Goal: Check status: Check status

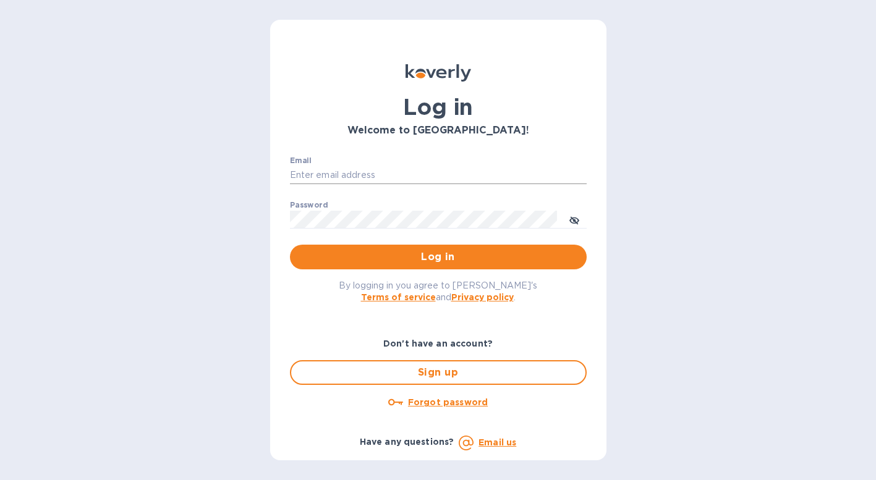
click at [483, 173] on input "Email" at bounding box center [438, 175] width 297 height 19
type input "contactnorthstarllc@gmail.com"
click at [290, 245] on button "Log in" at bounding box center [438, 257] width 297 height 25
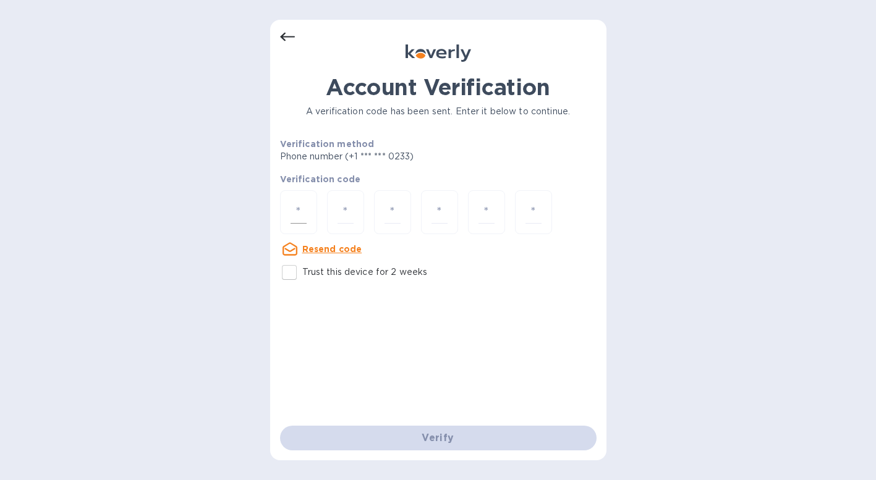
click at [299, 215] on input "number" at bounding box center [299, 212] width 16 height 23
type input "8"
type input "5"
type input "7"
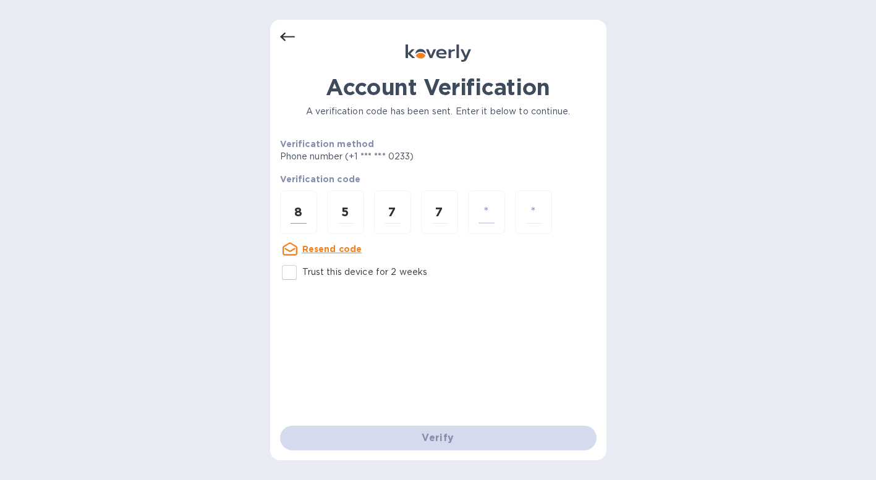
type input "1"
type input "6"
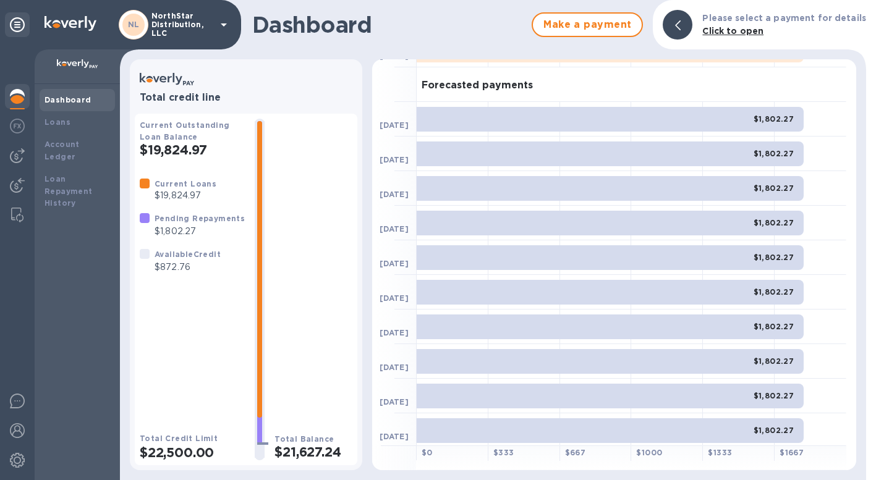
scroll to position [64, 0]
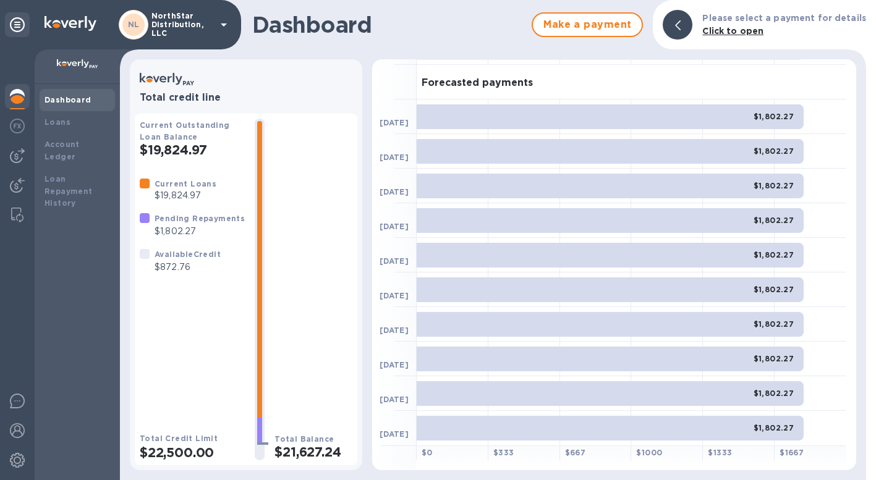
click at [309, 262] on div "Total Balance $21,627.24" at bounding box center [314, 290] width 78 height 342
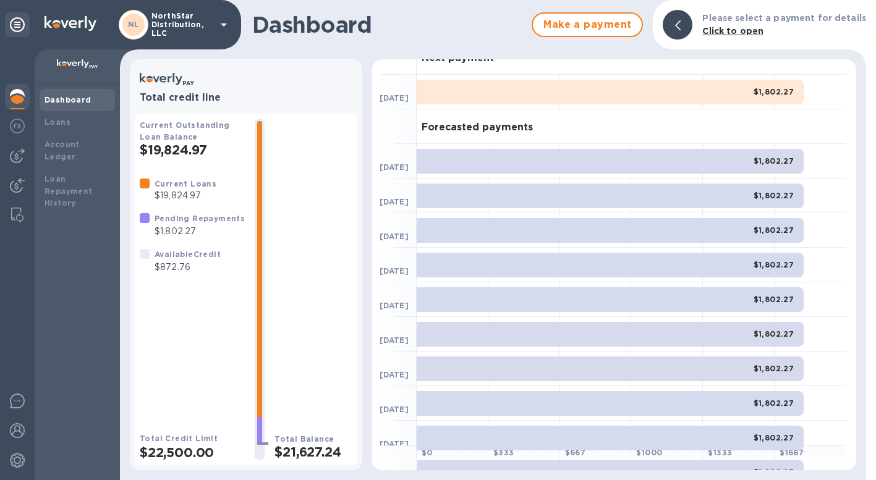
scroll to position [0, 0]
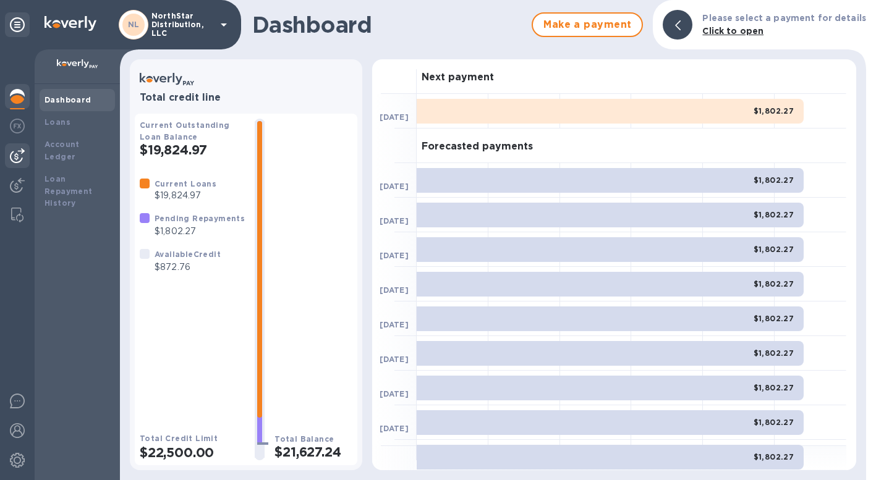
click at [22, 156] on img at bounding box center [17, 155] width 15 height 15
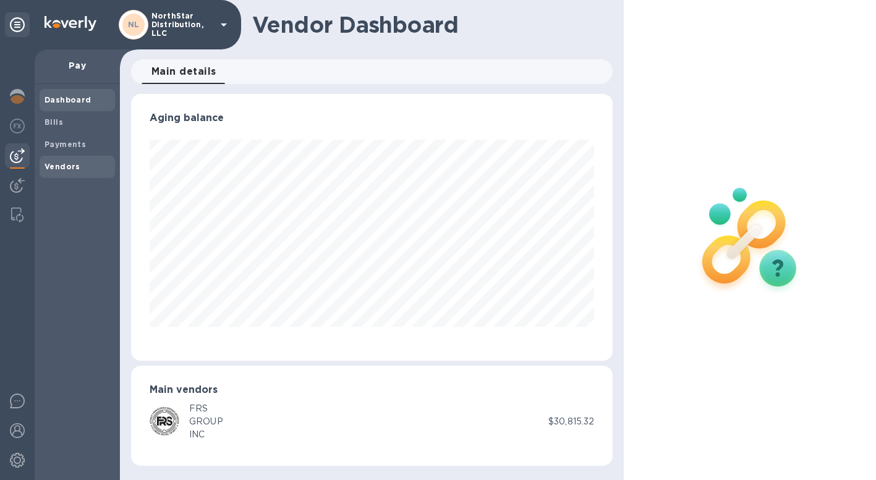
scroll to position [267, 482]
click at [65, 126] on span "Bills" at bounding box center [78, 122] width 66 height 12
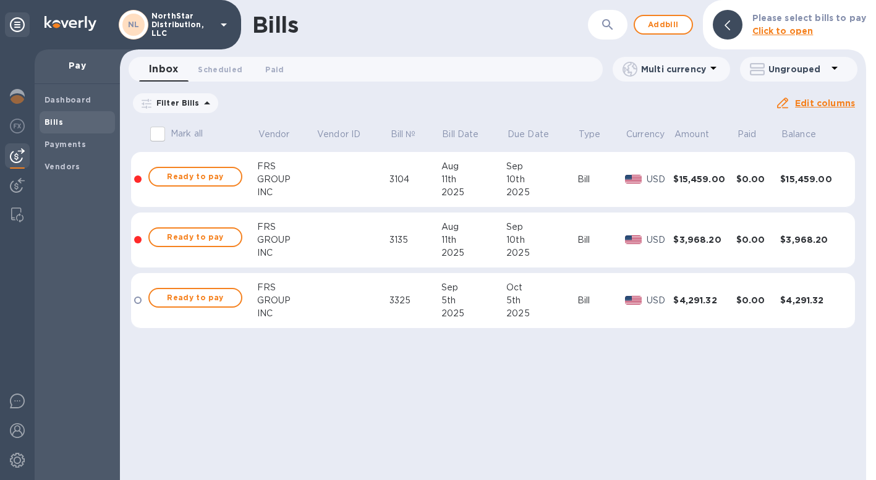
click at [0, 0] on span "[DATE] to [DATE]" at bounding box center [0, 0] width 0 height 0
click at [0, 0] on icon "button" at bounding box center [0, 0] width 0 height 0
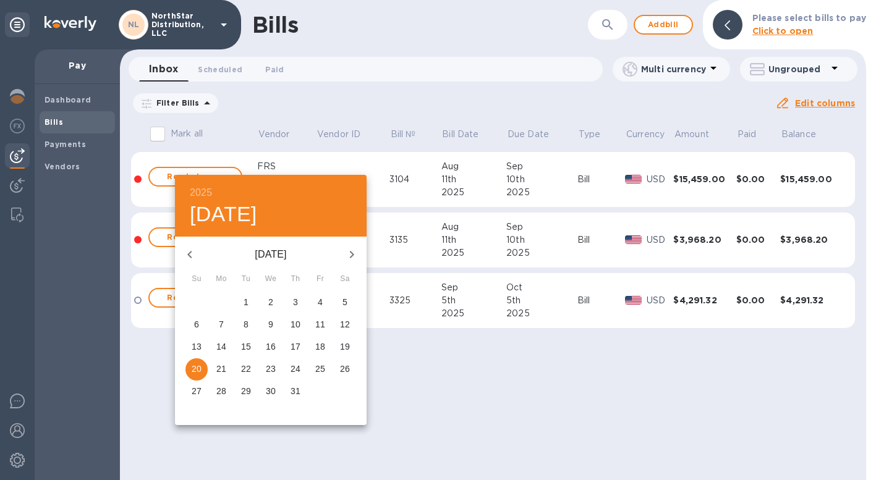
click at [192, 254] on icon "button" at bounding box center [189, 254] width 15 height 15
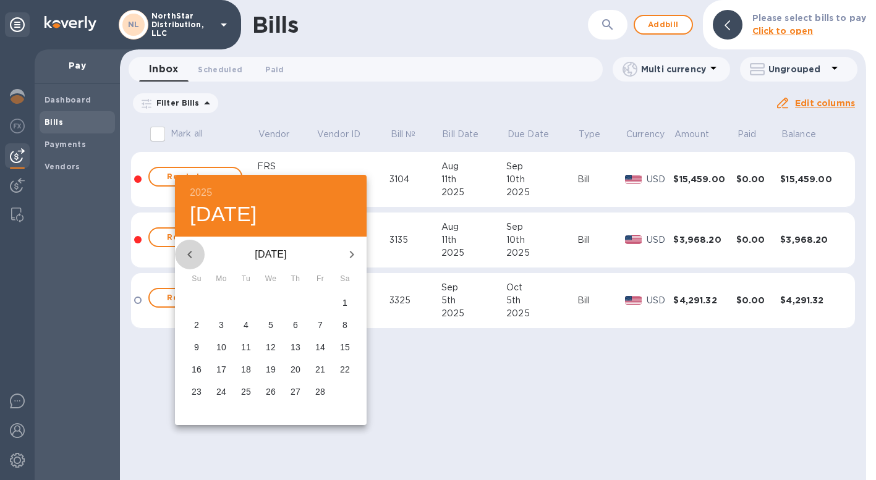
click at [192, 254] on icon "button" at bounding box center [189, 254] width 15 height 15
click at [278, 305] on span "1" at bounding box center [271, 302] width 22 height 12
type input "[DATE]"
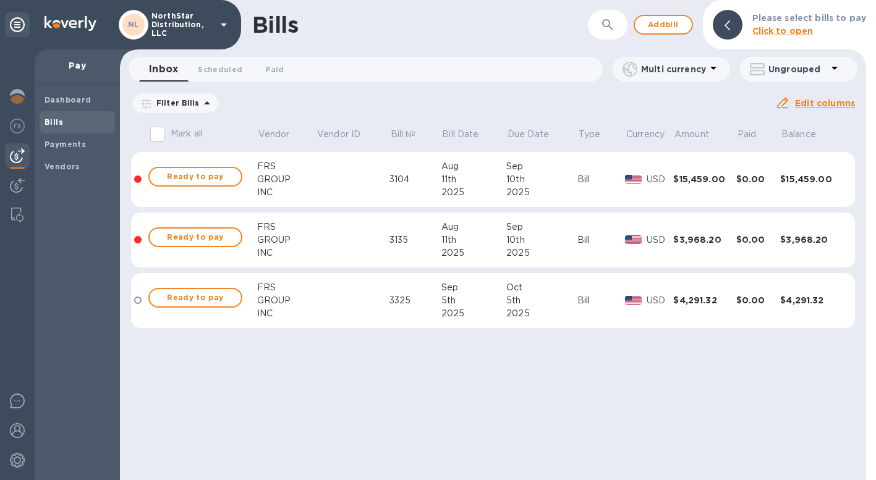
click at [0, 0] on u "Apply" at bounding box center [0, 0] width 0 height 0
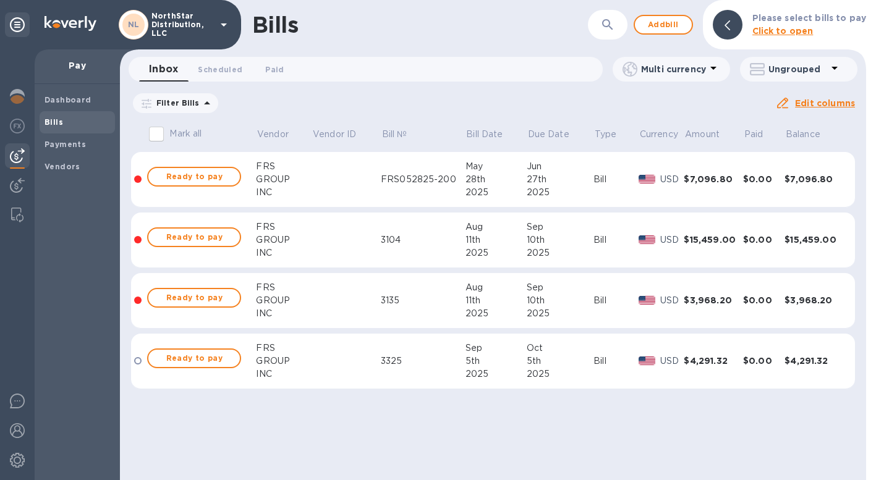
click at [336, 184] on td at bounding box center [346, 180] width 69 height 56
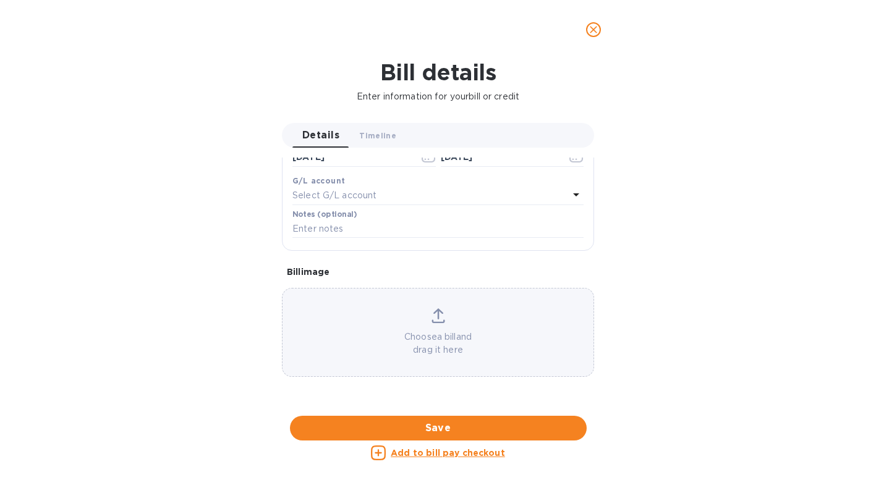
scroll to position [542, 0]
click at [470, 407] on div at bounding box center [438, 416] width 312 height 19
click at [597, 29] on icon "close" at bounding box center [593, 29] width 12 height 12
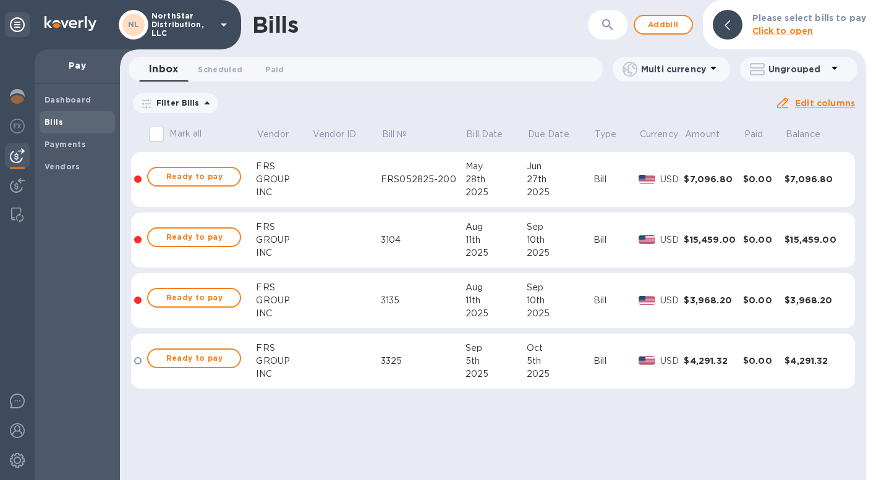
scroll to position [311, 0]
click at [358, 237] on td at bounding box center [346, 241] width 69 height 56
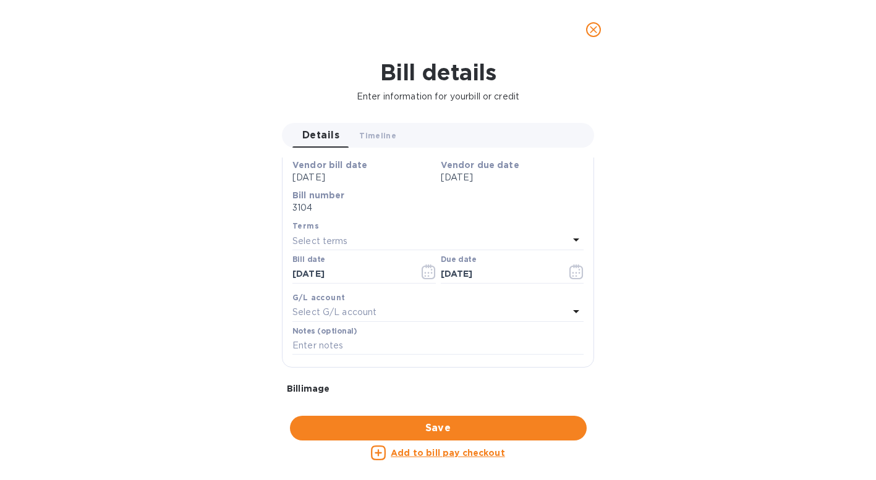
scroll to position [569, 0]
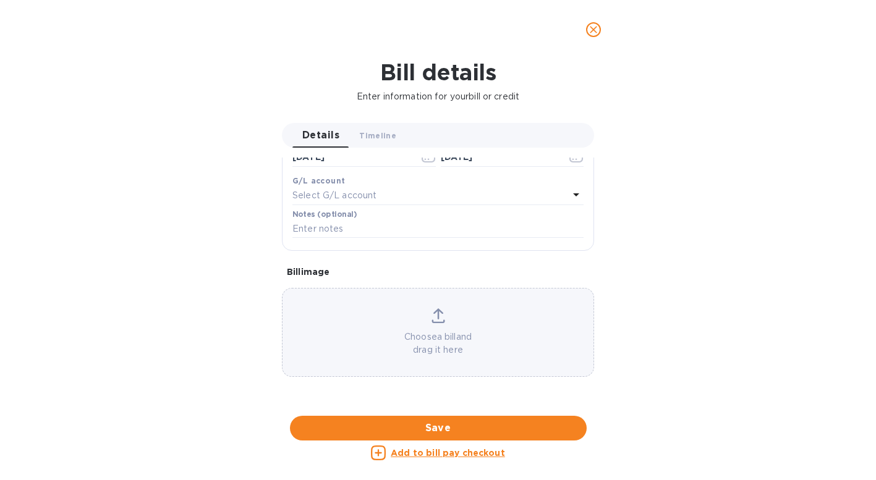
click at [597, 32] on icon "close" at bounding box center [593, 29] width 12 height 12
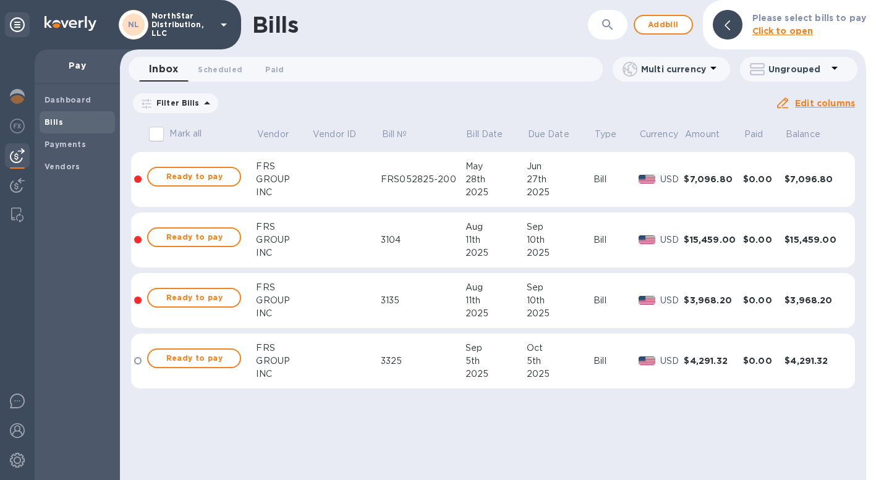
scroll to position [311, 0]
click at [344, 309] on td at bounding box center [346, 301] width 69 height 56
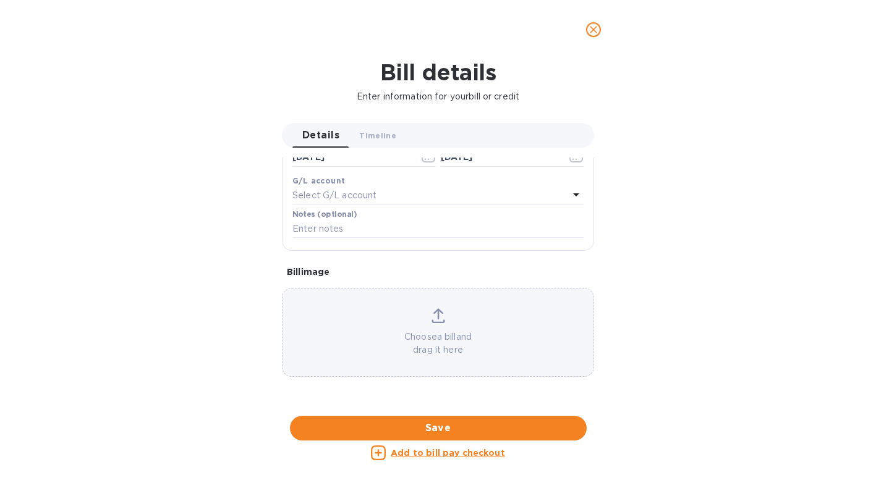
scroll to position [561, 0]
click at [590, 32] on icon "close" at bounding box center [593, 29] width 7 height 7
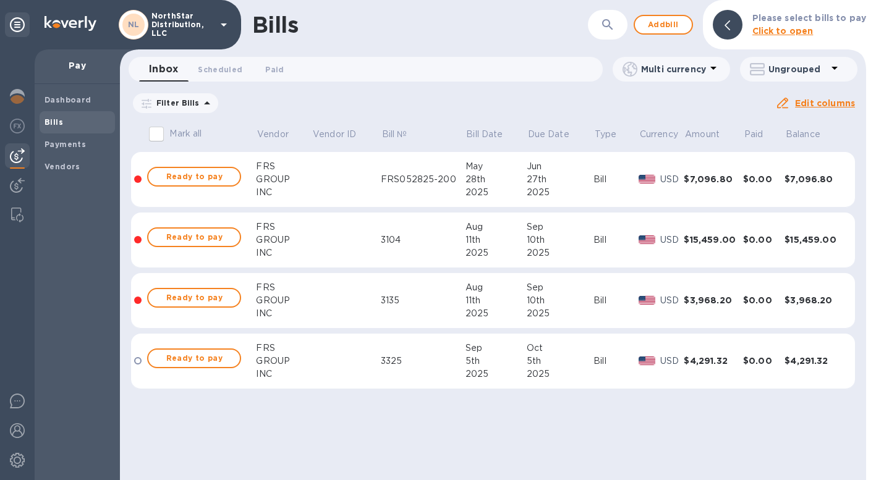
scroll to position [311, 0]
click at [363, 349] on td at bounding box center [346, 362] width 69 height 56
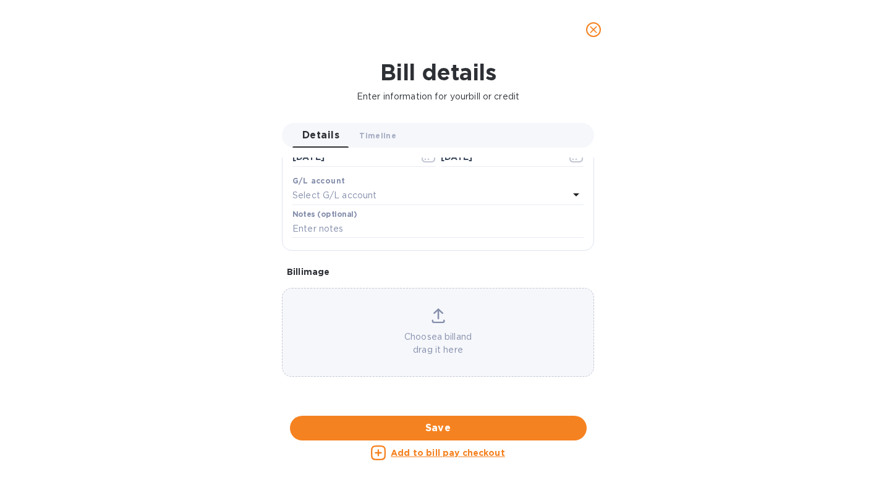
scroll to position [548, 0]
click at [594, 32] on icon "close" at bounding box center [593, 29] width 12 height 12
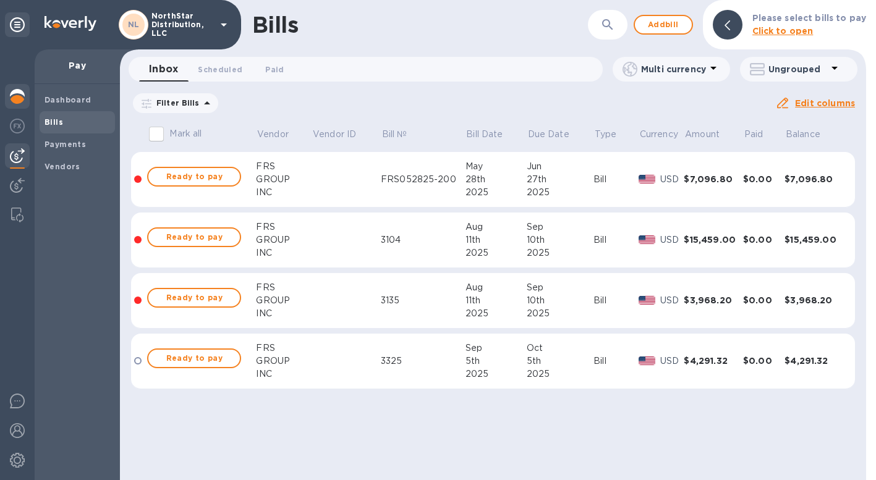
click at [19, 99] on img at bounding box center [17, 96] width 15 height 15
